Goal: Task Accomplishment & Management: Complete application form

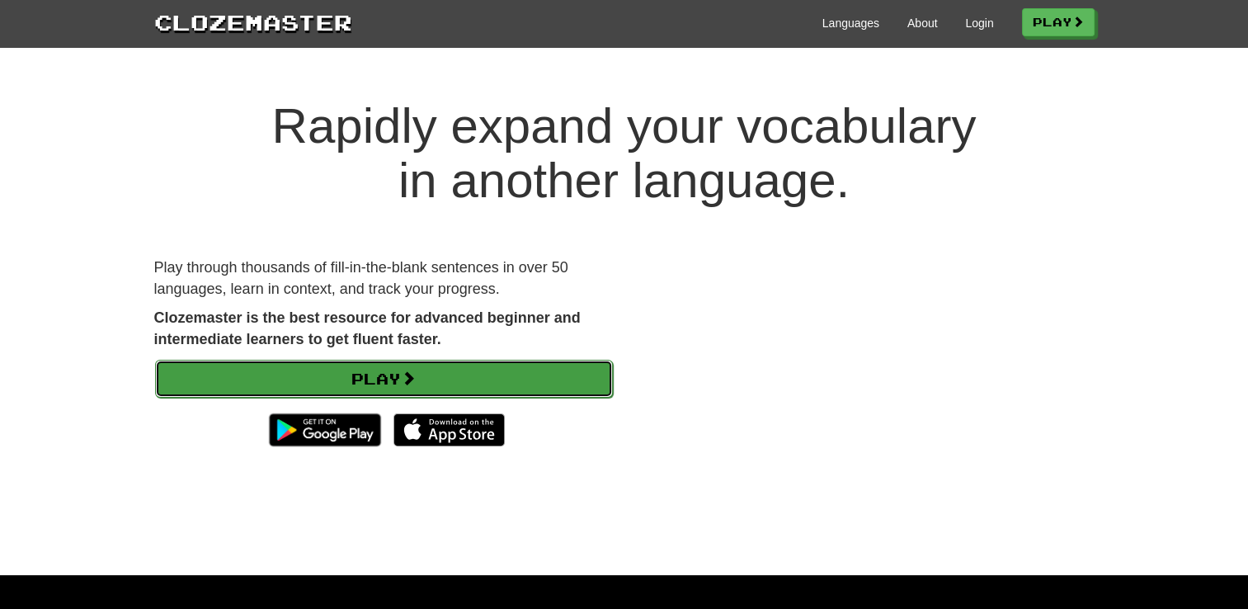
click at [399, 371] on link "Play" at bounding box center [384, 379] width 458 height 38
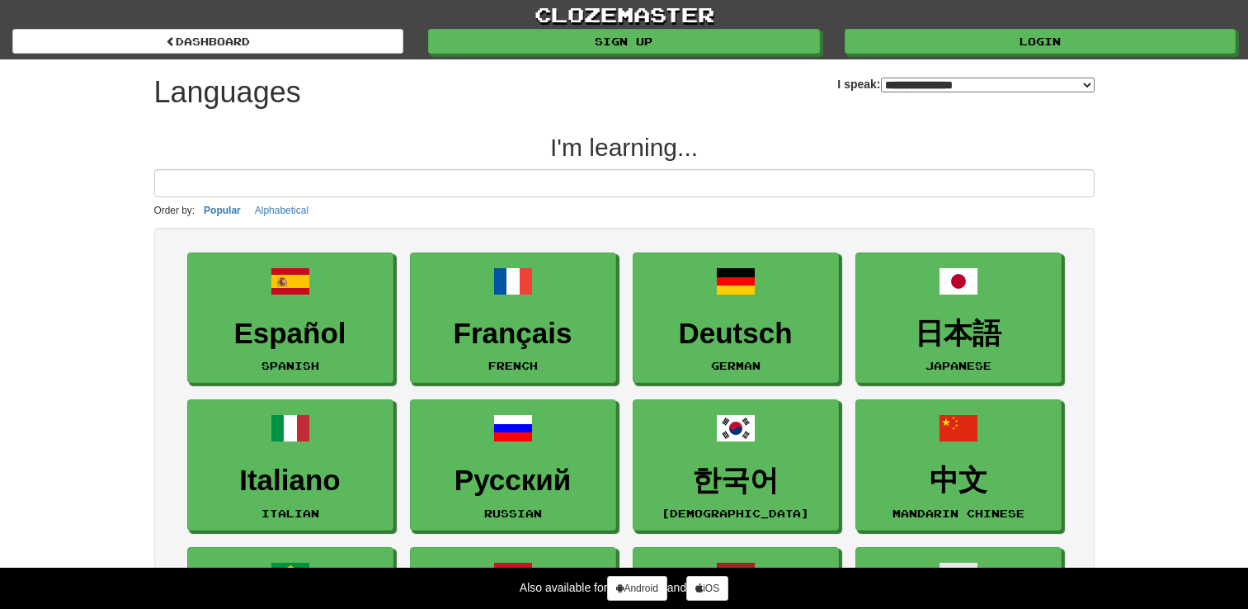
select select "*******"
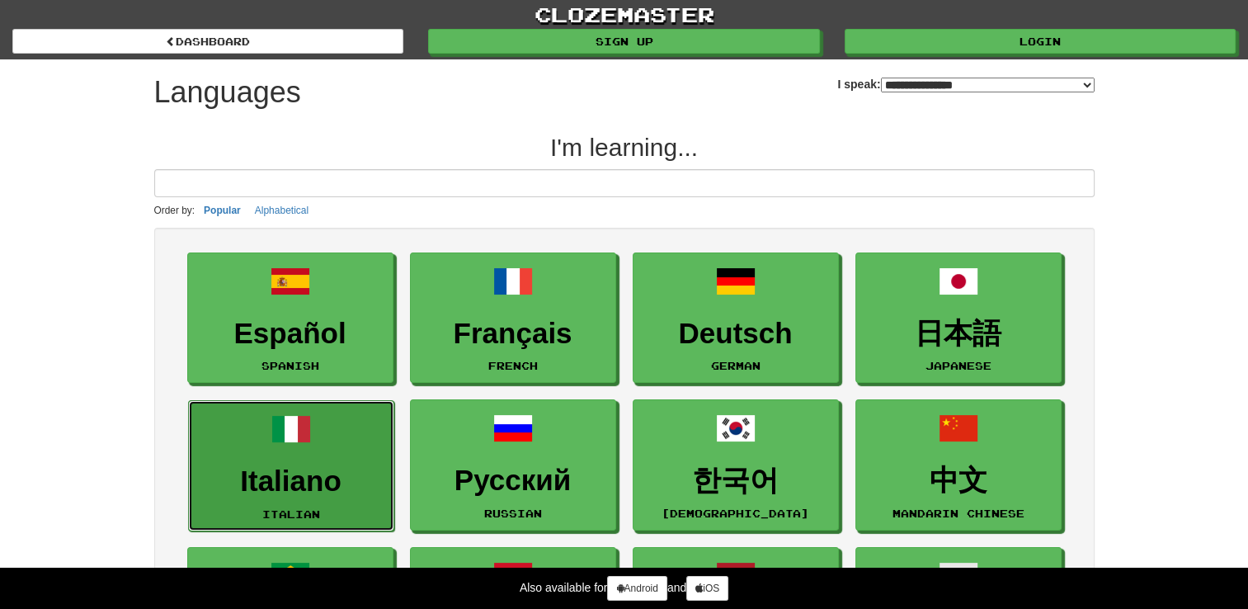
click at [255, 468] on h3 "Italiano" at bounding box center [291, 481] width 188 height 32
